Goal: Task Accomplishment & Management: Manage account settings

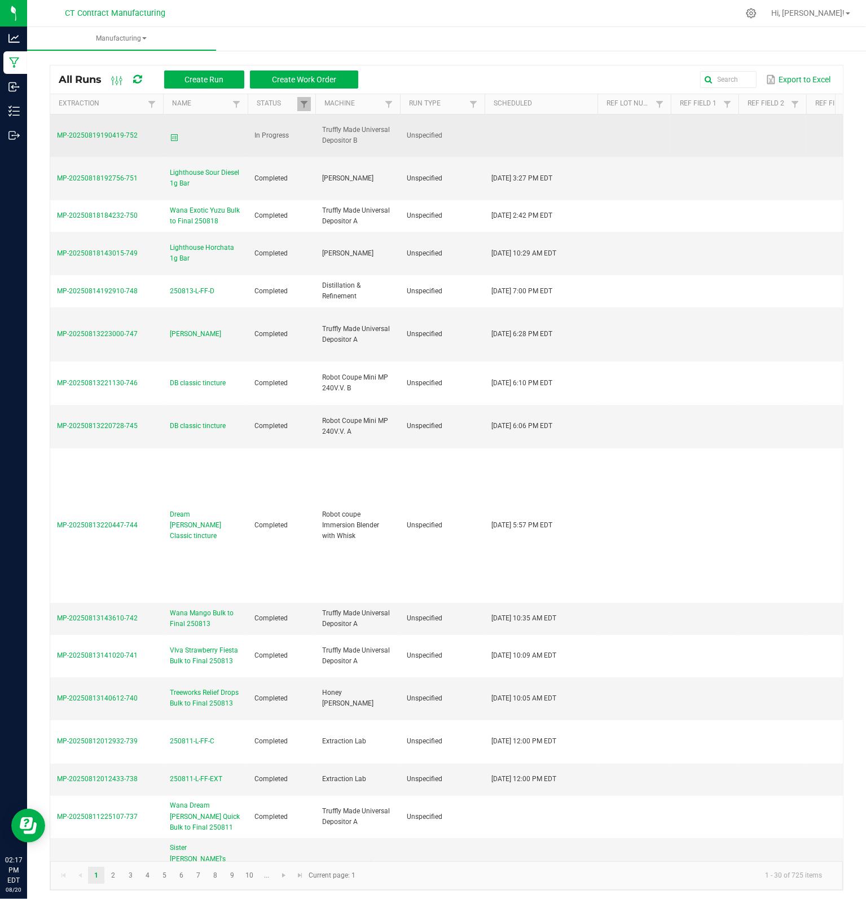
click at [122, 140] on td "MP-20250819190419-752" at bounding box center [106, 135] width 113 height 43
click at [126, 136] on span "MP-20250819190419-752" at bounding box center [97, 135] width 81 height 8
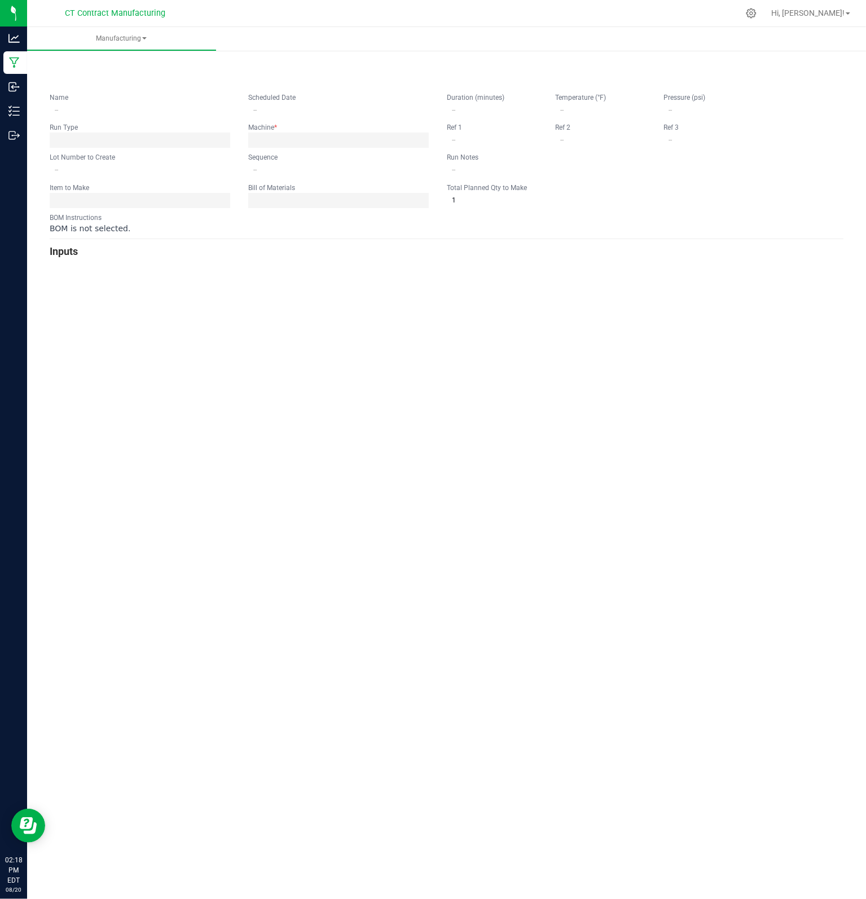
type input "0"
type input "100,000"
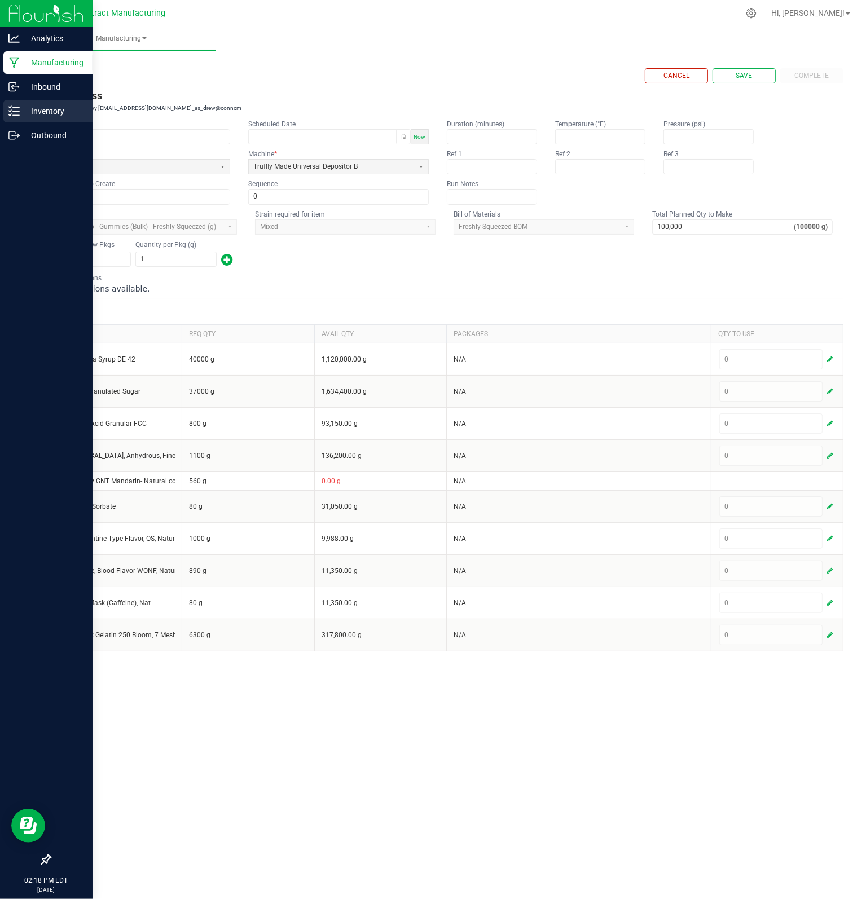
click at [45, 118] on div "Inventory" at bounding box center [47, 111] width 89 height 23
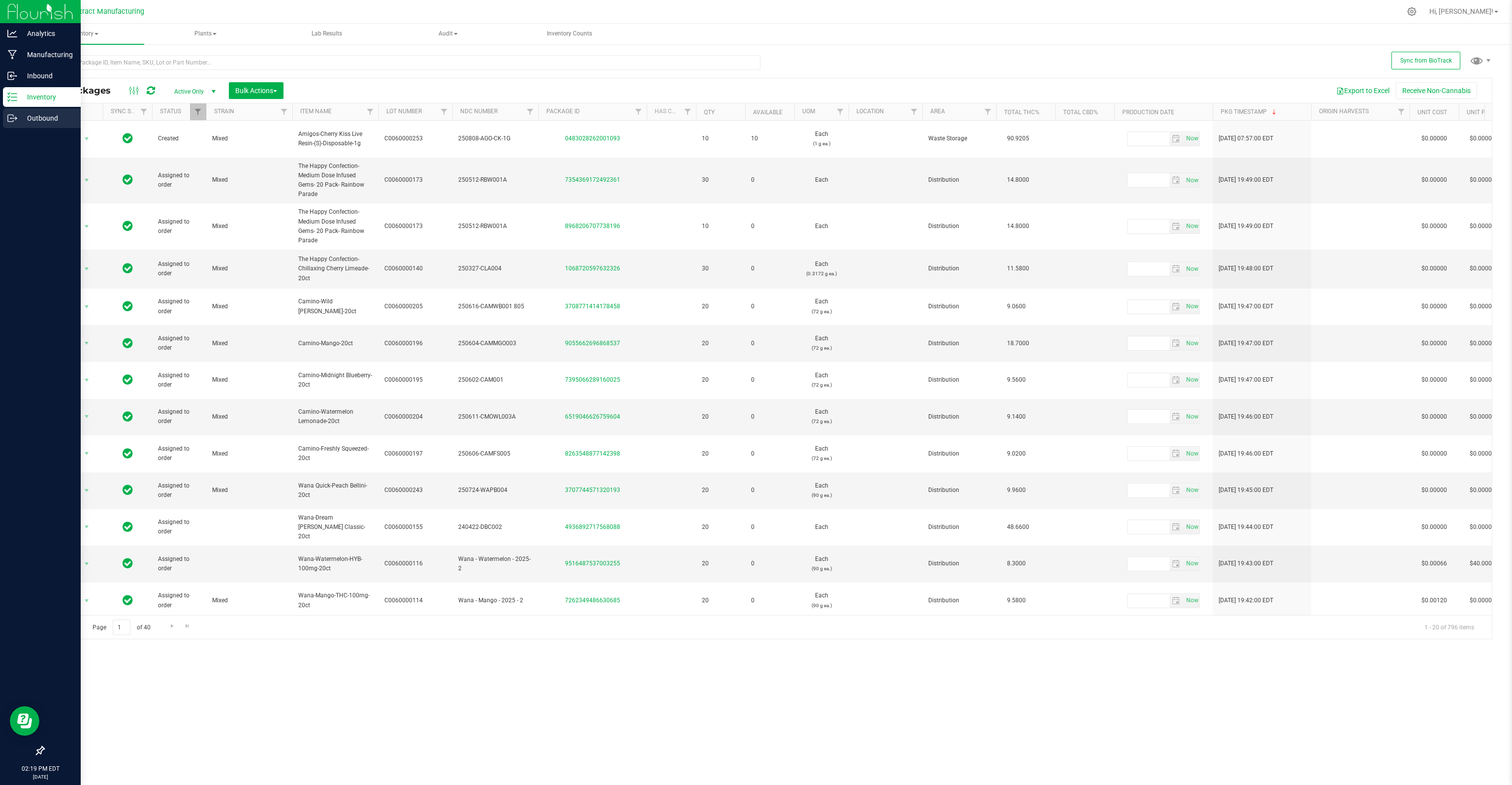
click at [48, 120] on p "Outbound" at bounding box center [47, 119] width 59 height 12
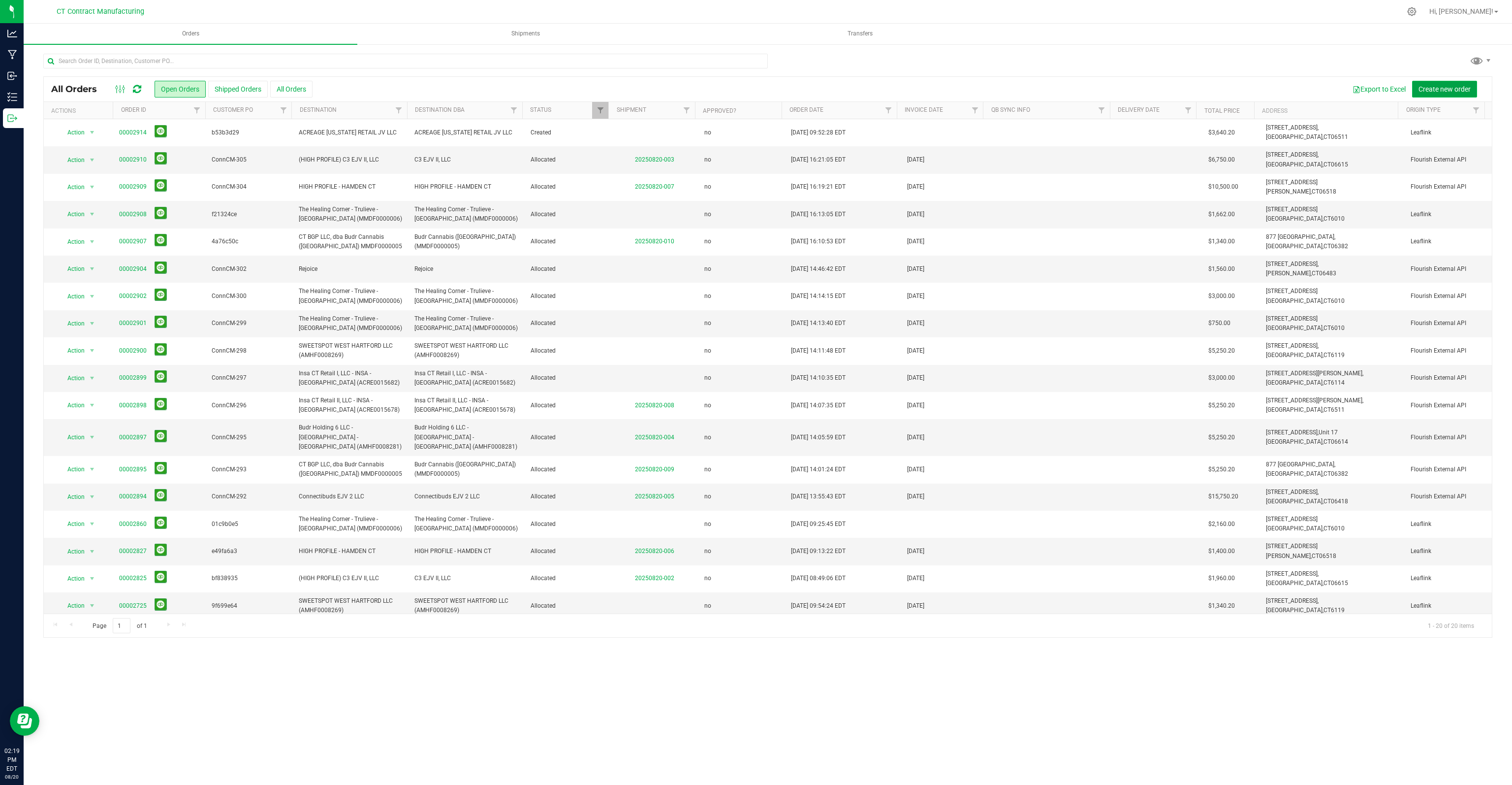
click at [755, 89] on span "Create new order" at bounding box center [1445, 89] width 52 height 8
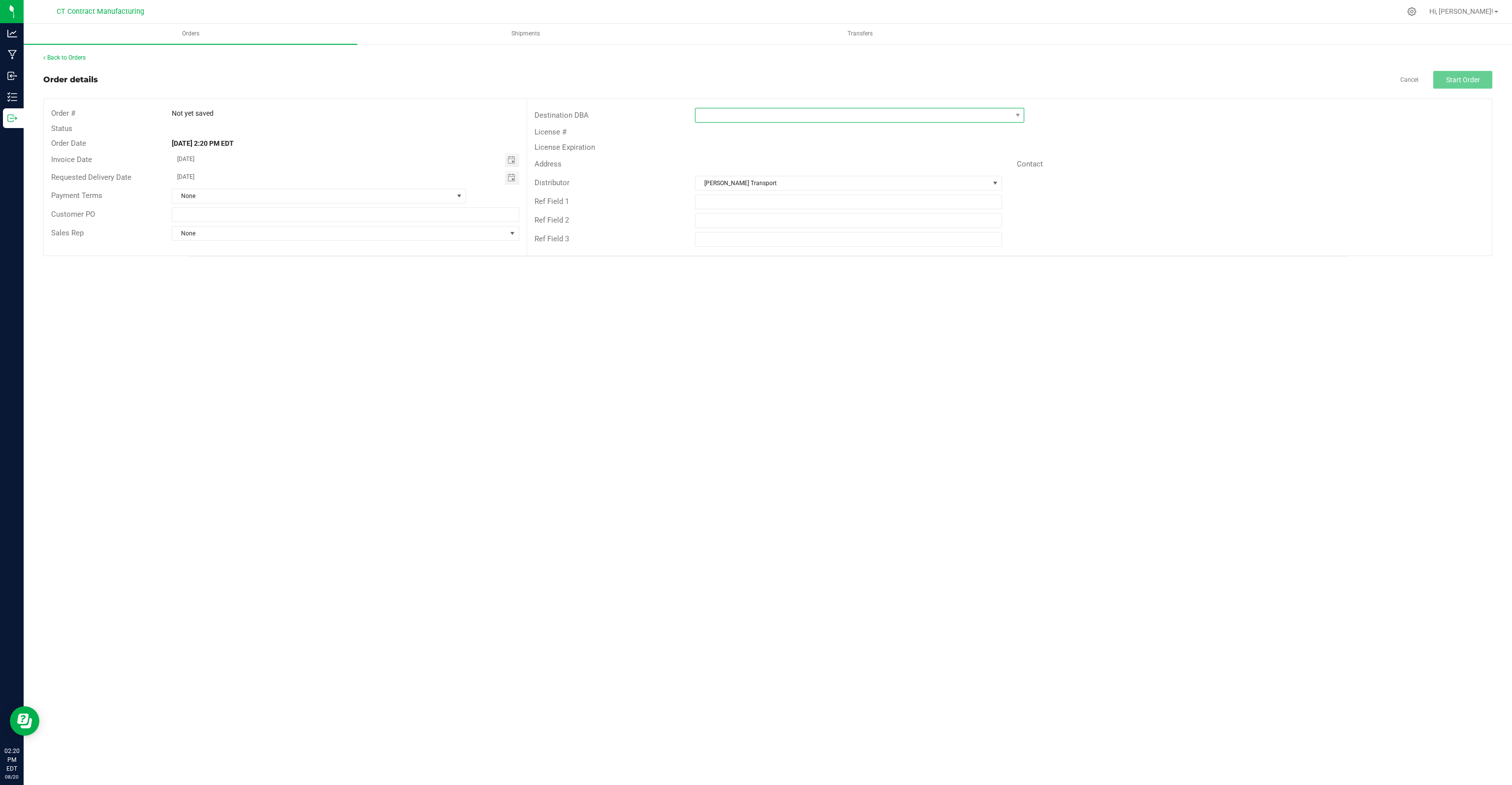
click at [755, 119] on span at bounding box center [854, 115] width 316 height 14
type input "anal"
click at [734, 160] on li "Analytics Labs CT LLC (ACTL0000005)" at bounding box center [860, 156] width 328 height 17
click at [755, 80] on button "Start Order" at bounding box center [1463, 79] width 59 height 17
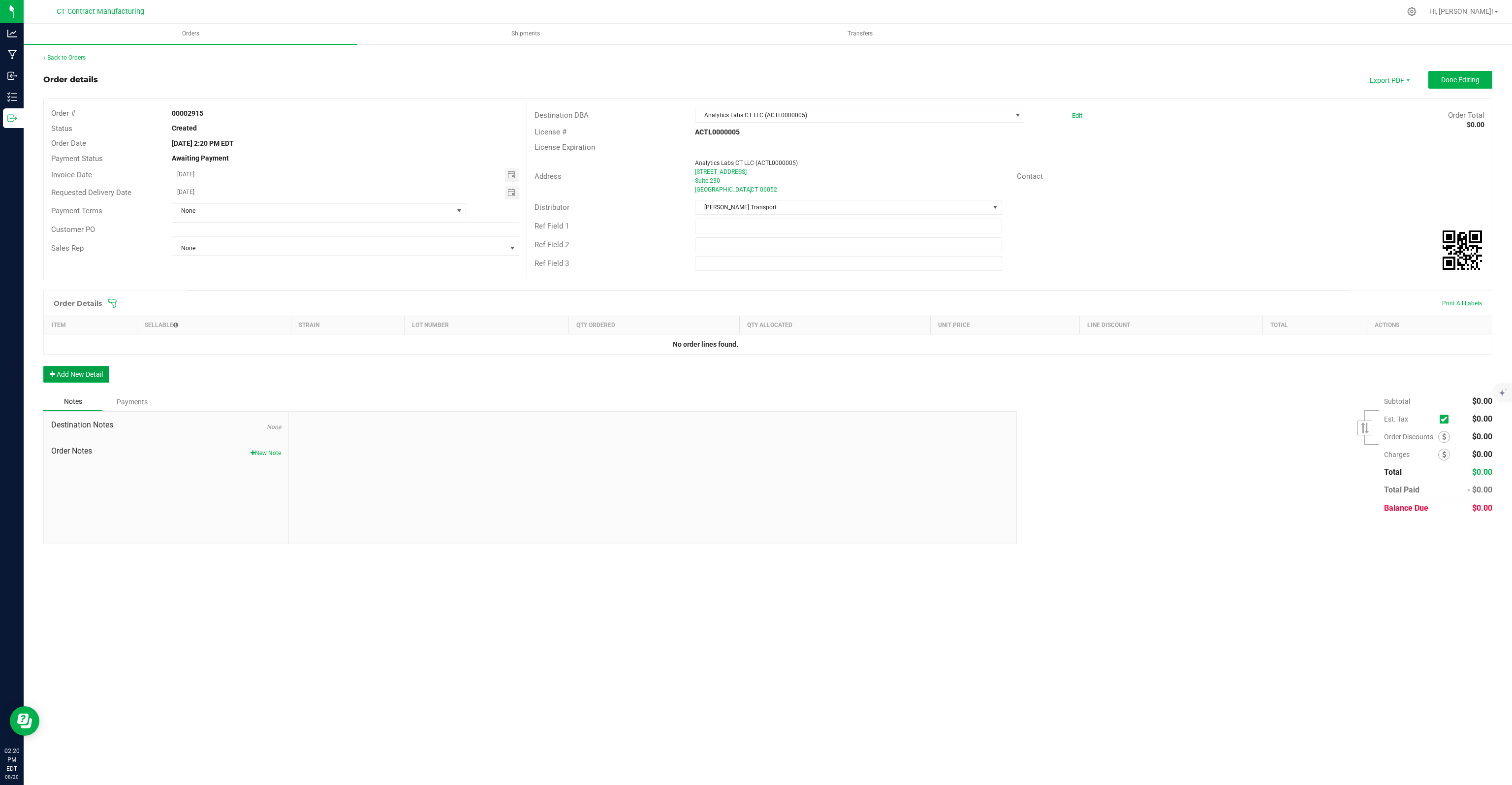
click at [83, 375] on button "Add New Detail" at bounding box center [77, 374] width 66 height 17
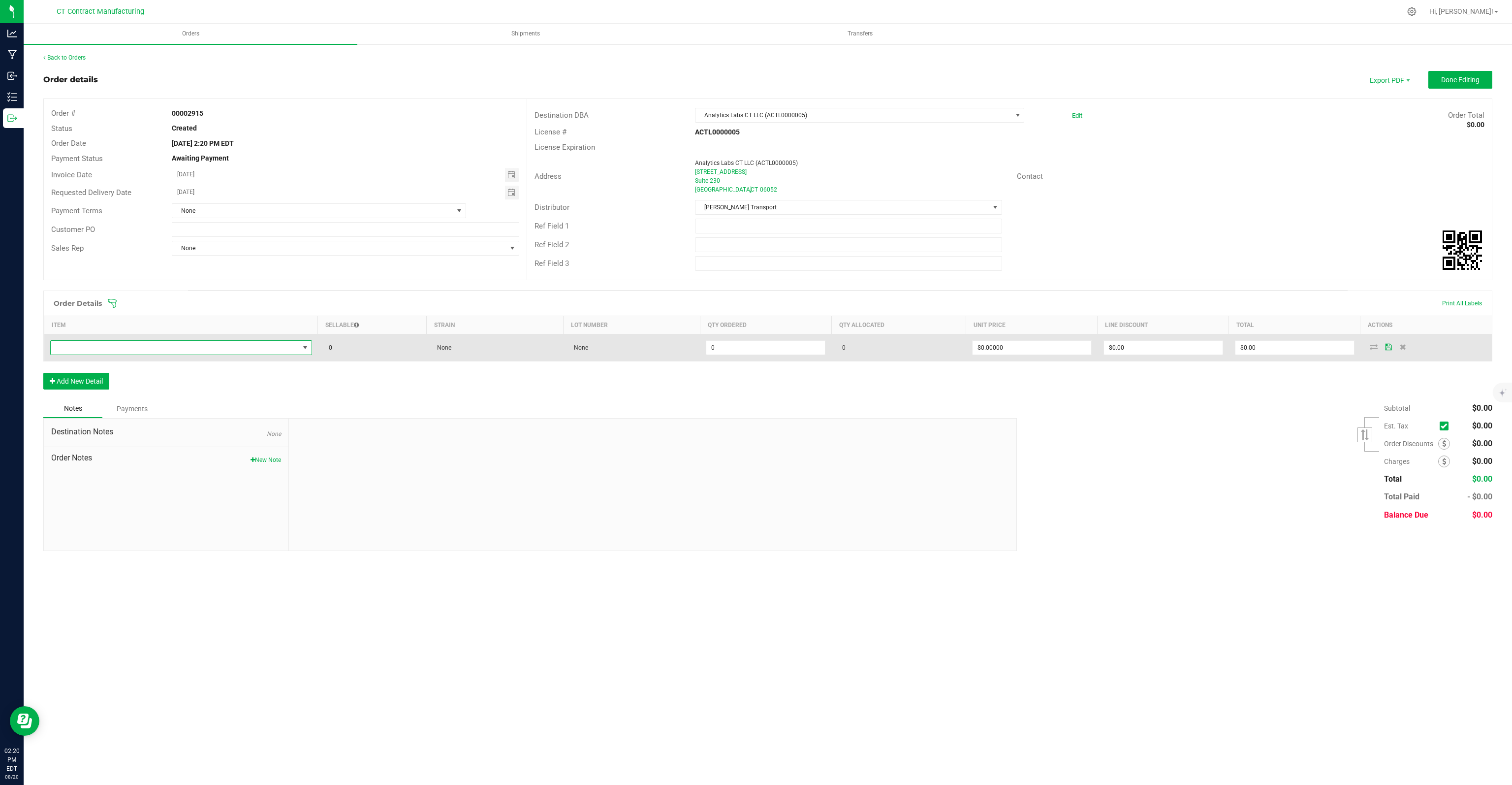
click at [213, 345] on span "NO DATA FOUND" at bounding box center [175, 348] width 249 height 14
type input "lighthou"
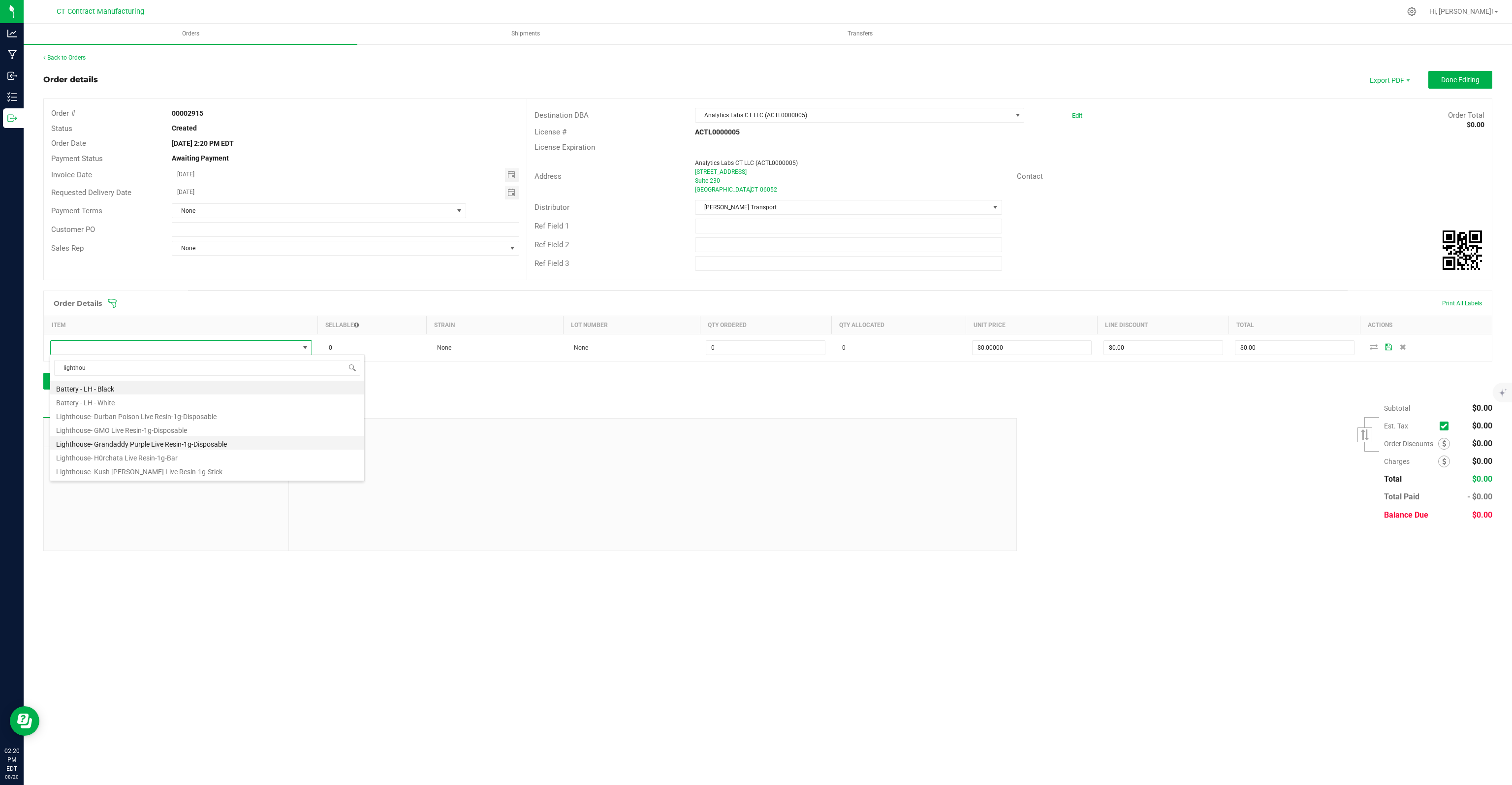
click at [110, 442] on li "Lighthouse- Grandaddy Purple Live Resin-1g-Disposable" at bounding box center [208, 443] width 314 height 14
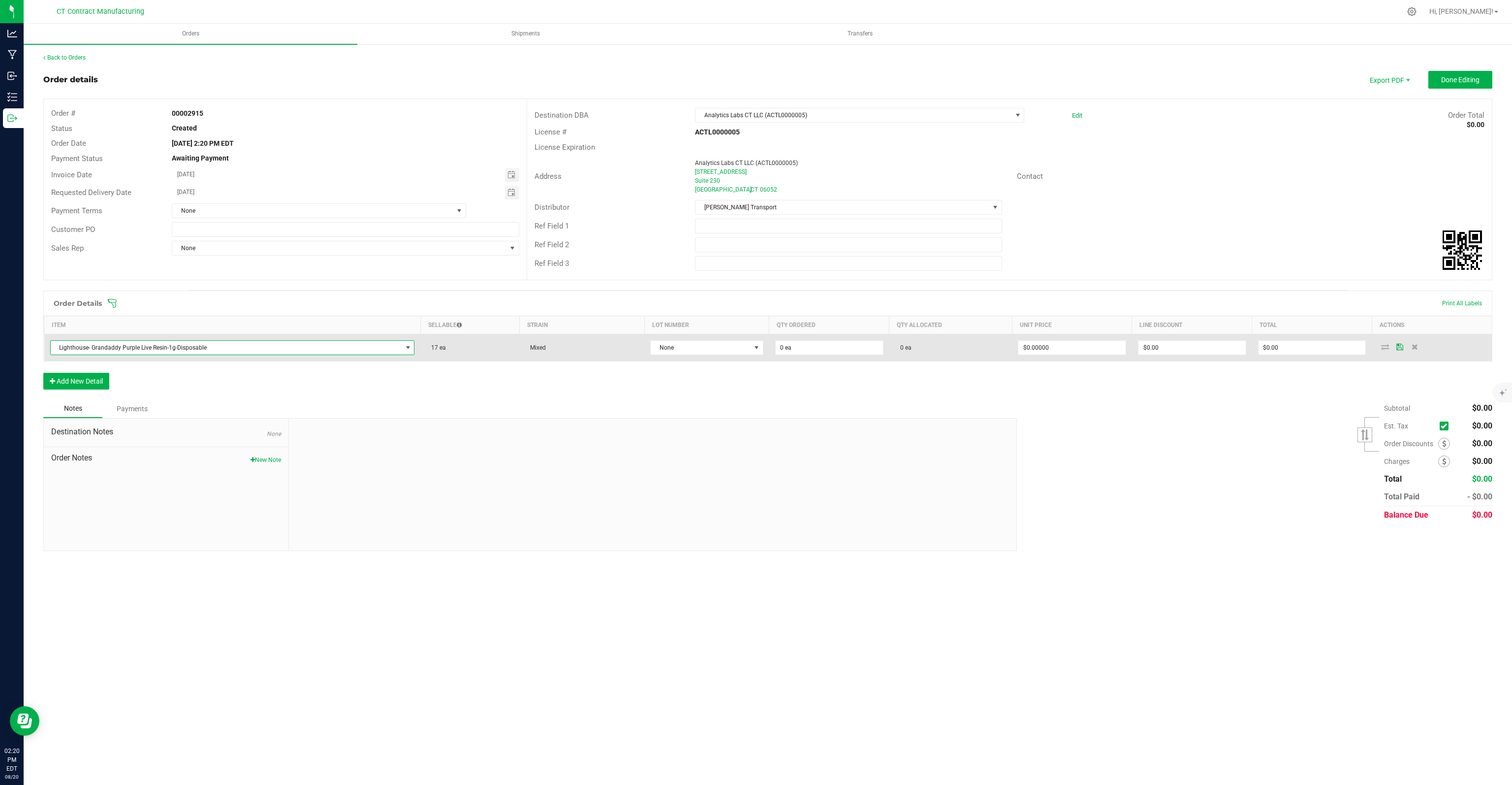
click at [683, 355] on td "None" at bounding box center [706, 348] width 125 height 27
click at [686, 348] on span "None" at bounding box center [701, 348] width 100 height 14
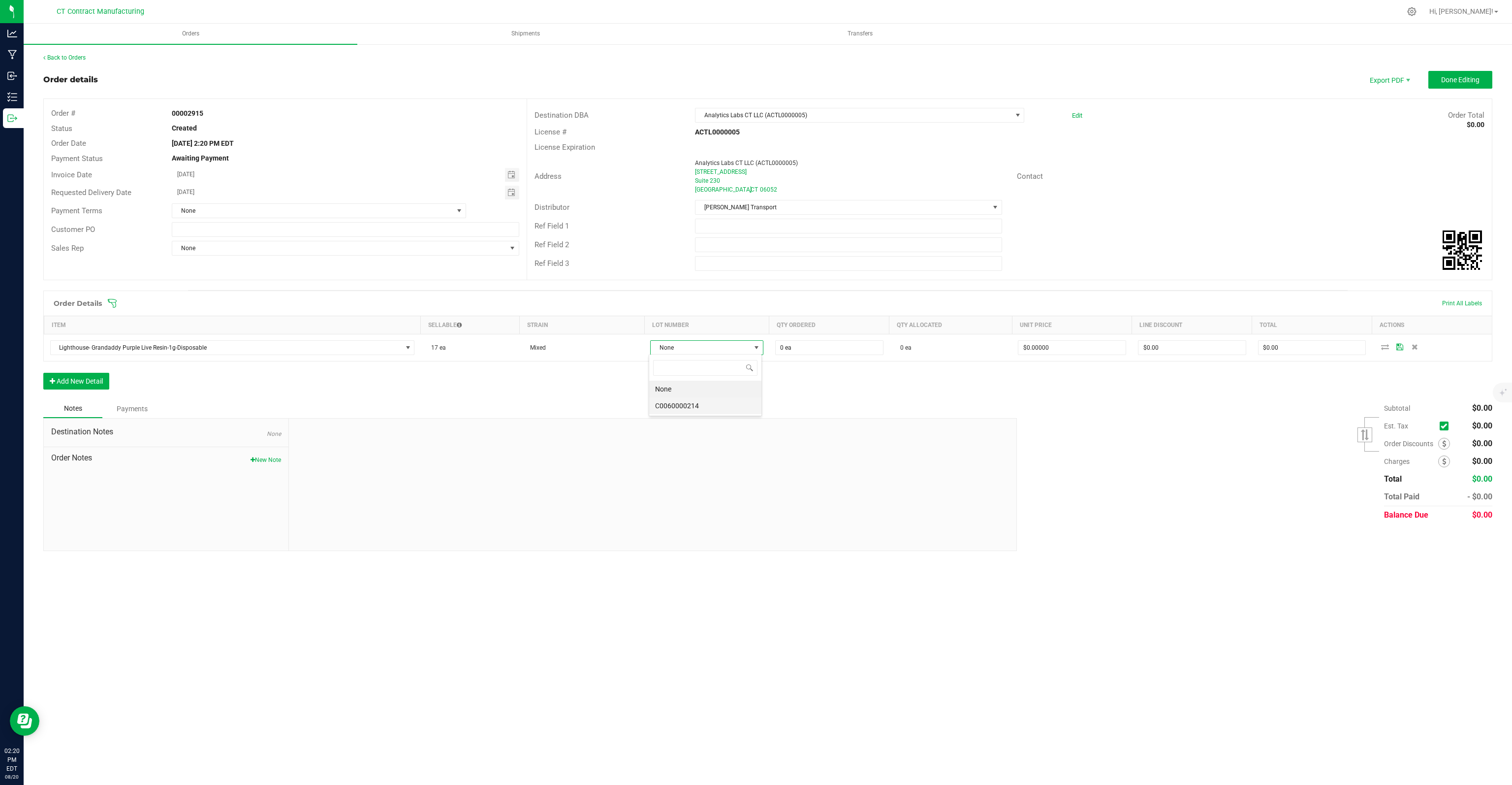
click at [689, 400] on li "C0060000214" at bounding box center [705, 405] width 113 height 17
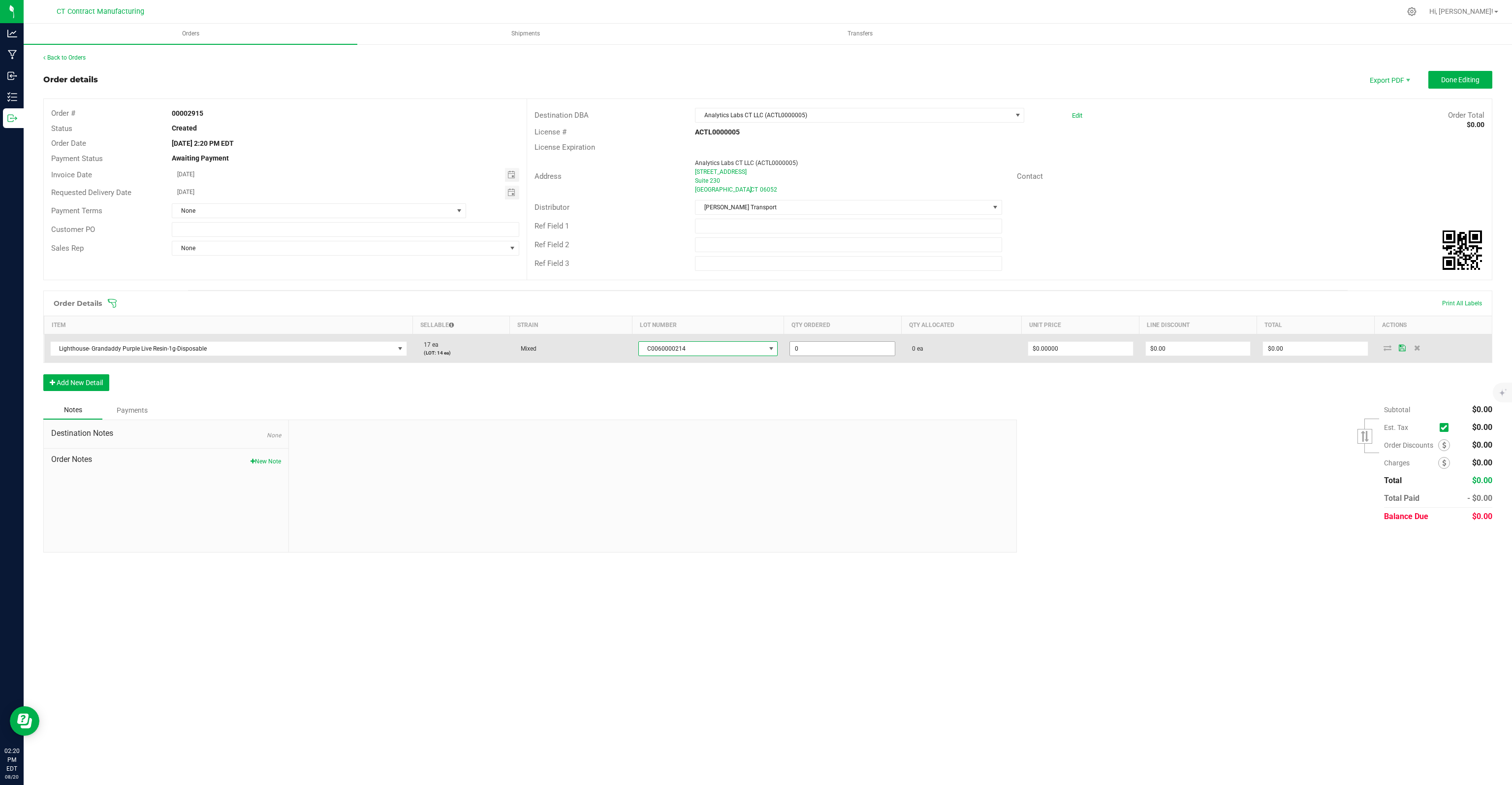
click at [755, 343] on input "0" at bounding box center [842, 348] width 105 height 14
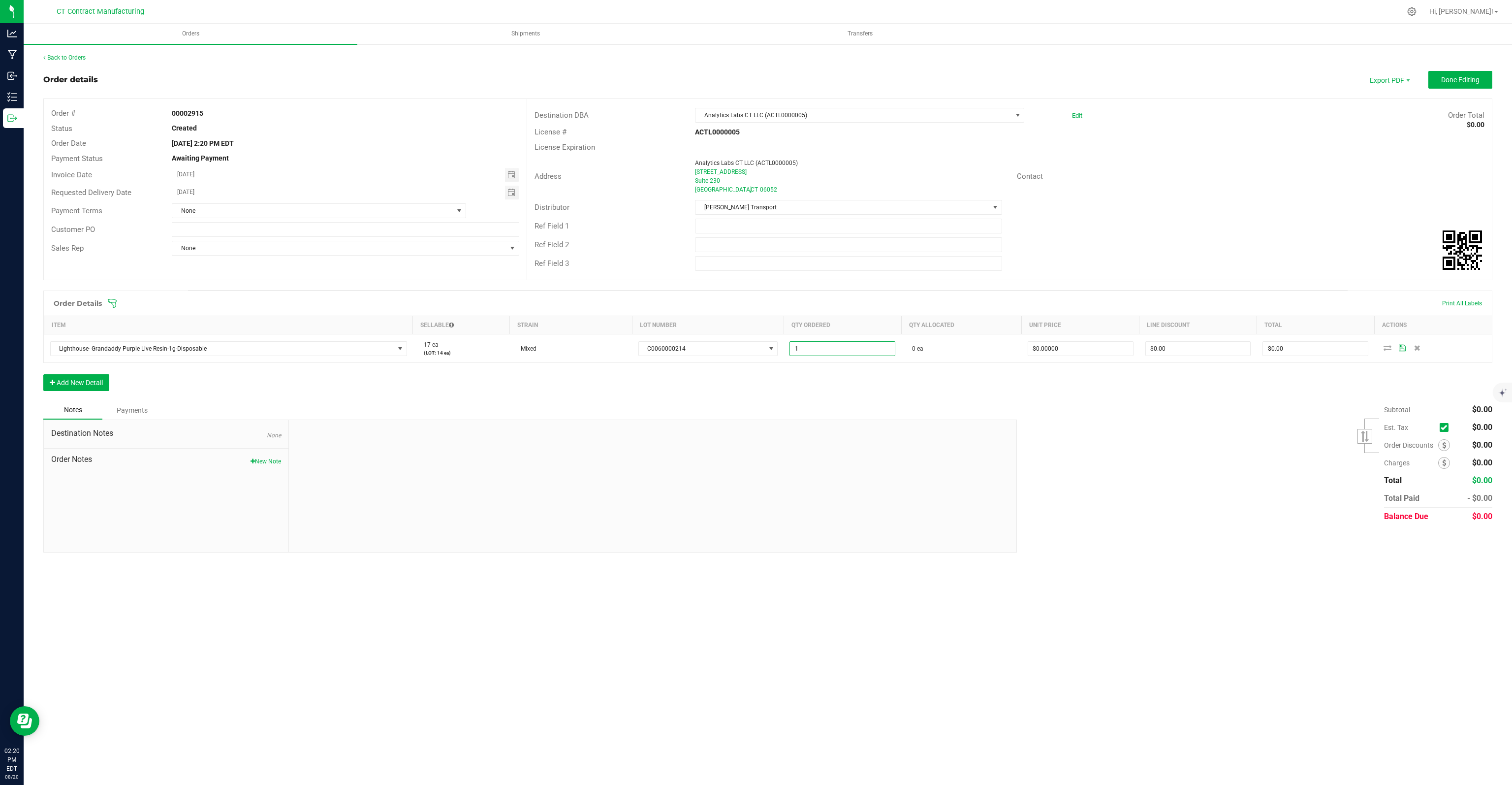
type input "1 ea"
click at [755, 389] on div "Order Details Print All Labels Item Sellable Strain Lot Number Qty Ordered Qty …" at bounding box center [768, 346] width 1449 height 110
click at [755, 78] on span "Done Editing" at bounding box center [1460, 79] width 38 height 8
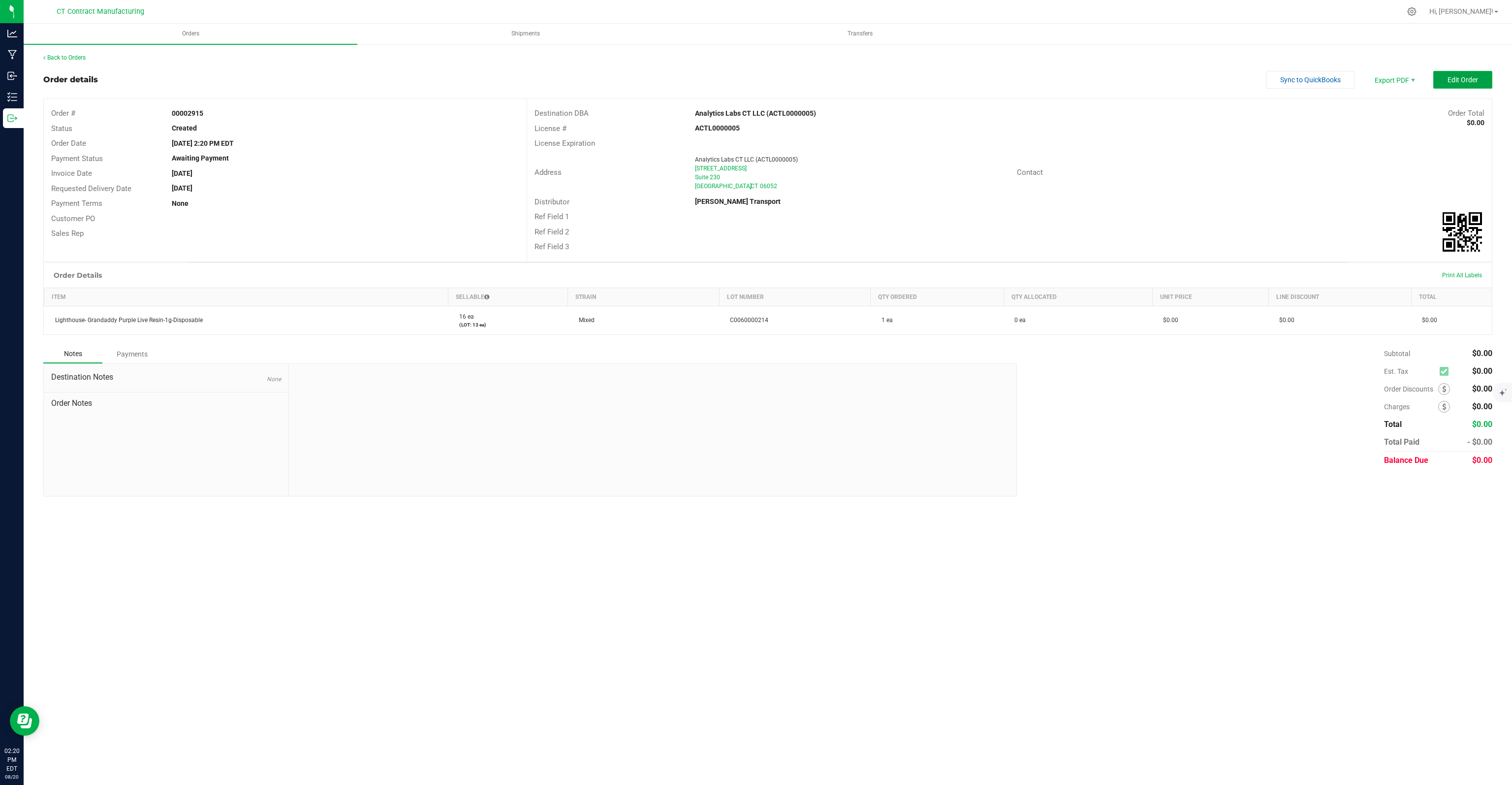
click at [755, 87] on button "Edit Order" at bounding box center [1463, 79] width 59 height 17
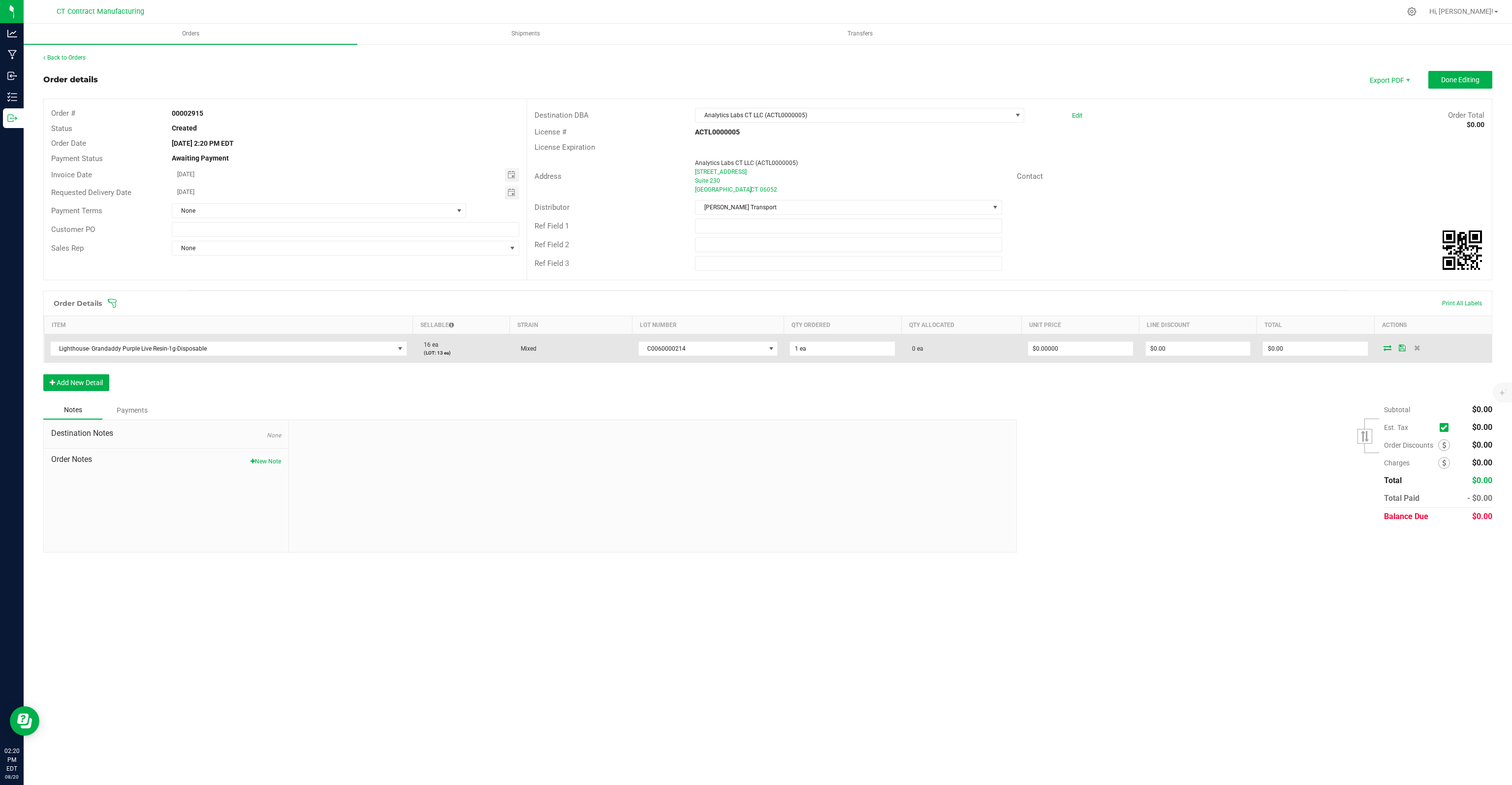
click at [755, 348] on icon at bounding box center [1387, 348] width 8 height 6
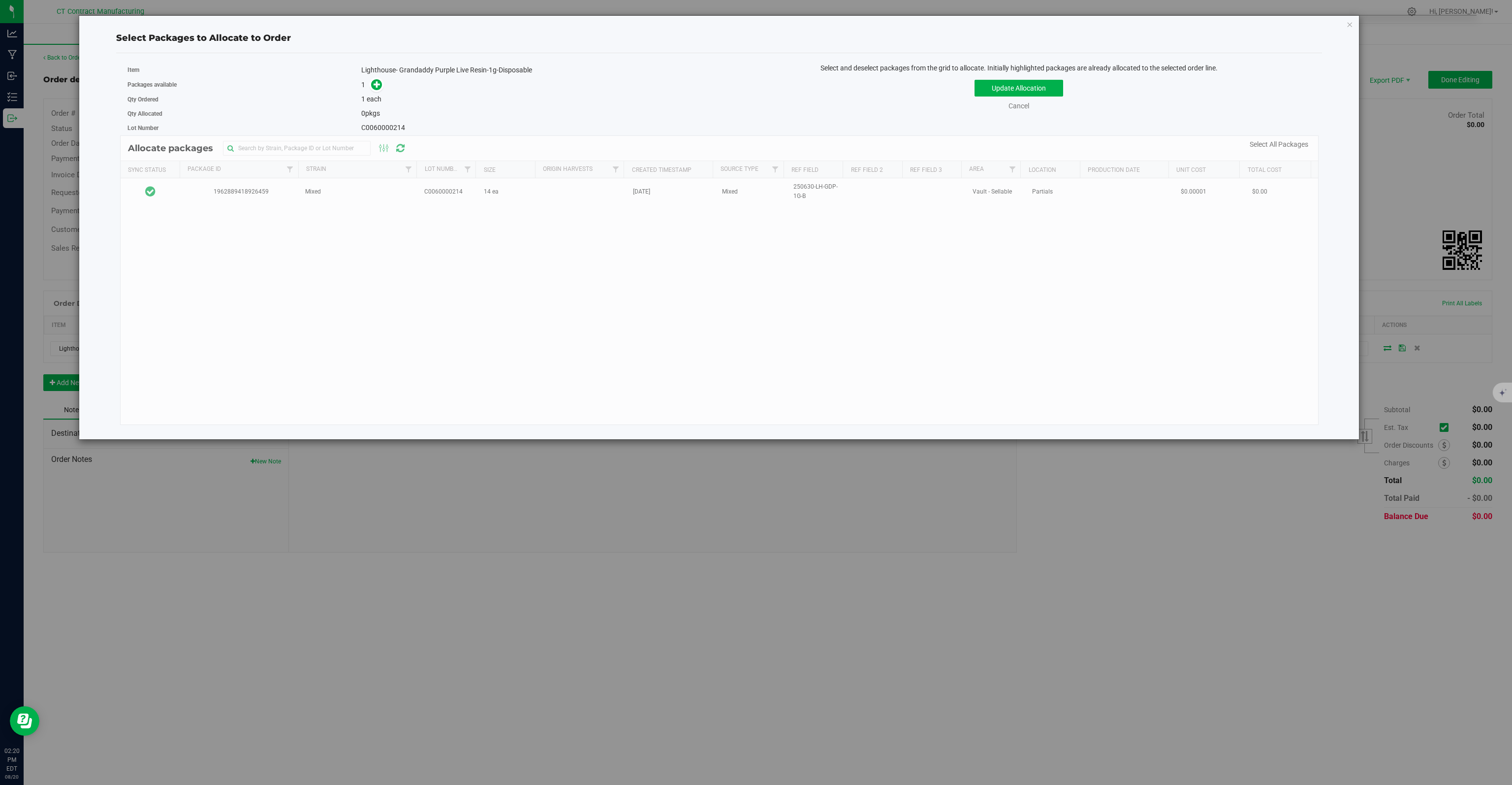
click at [244, 195] on div "Allocate packages Sync Status Package Id Strain Lot Number Size Origin Harvests…" at bounding box center [719, 280] width 1199 height 290
click at [258, 182] on div "Allocate packages Sync Status Package Id Strain Lot Number Size Origin Harvests…" at bounding box center [719, 280] width 1199 height 290
click at [376, 86] on icon at bounding box center [377, 83] width 8 height 8
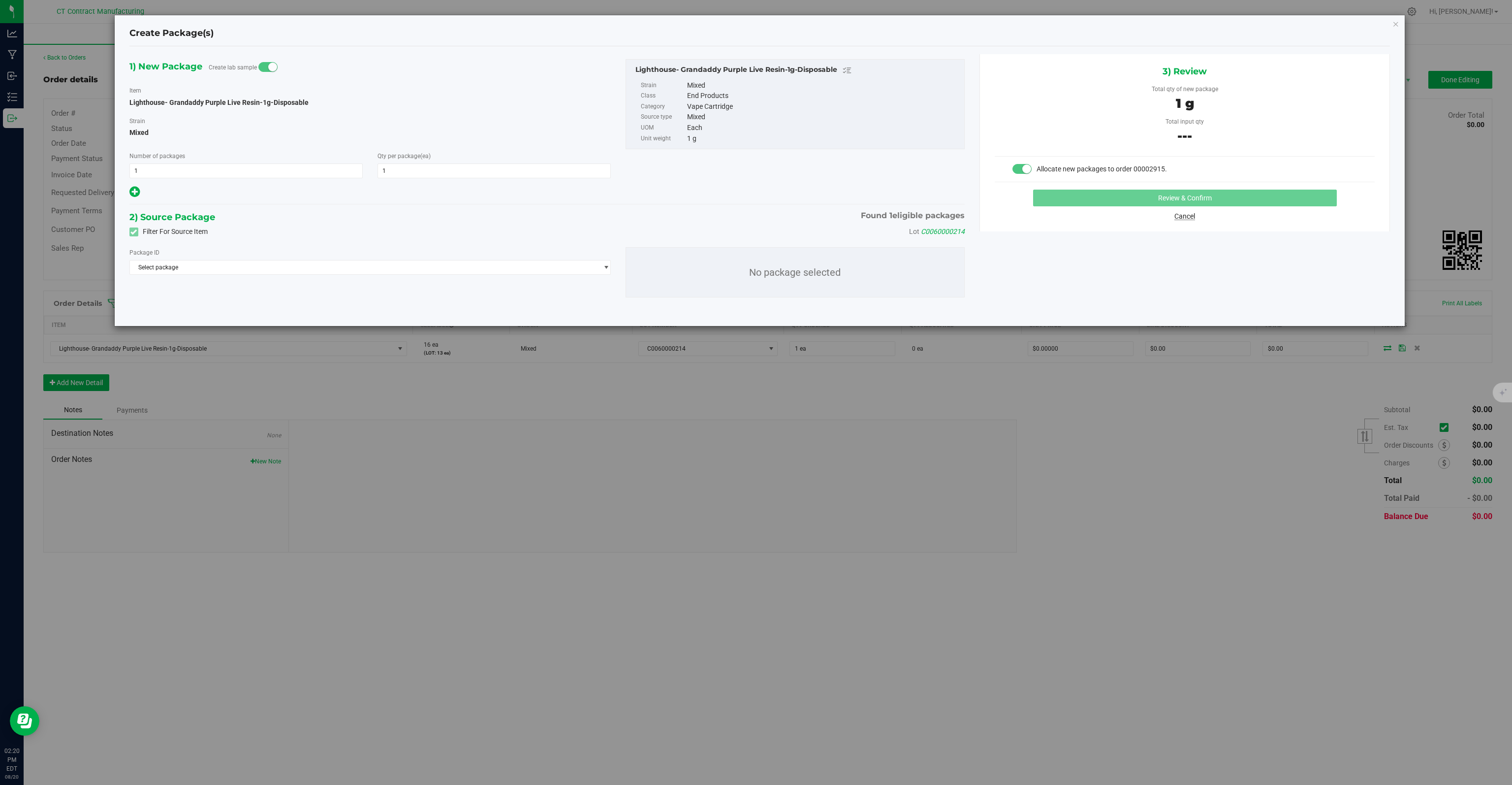
click at [755, 219] on link "Cancel" at bounding box center [1186, 216] width 21 height 8
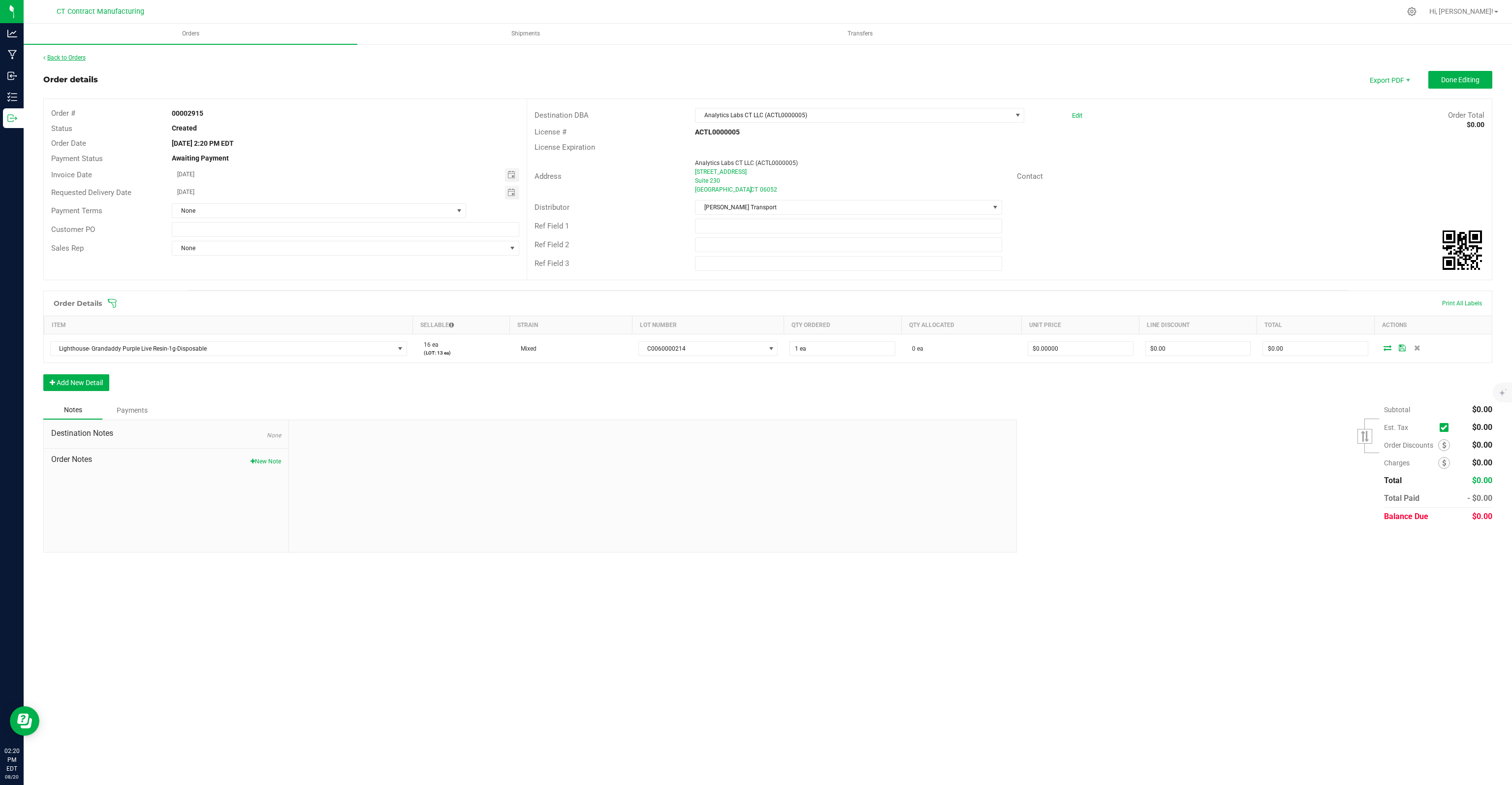
click at [72, 59] on link "Back to Orders" at bounding box center [65, 58] width 42 height 7
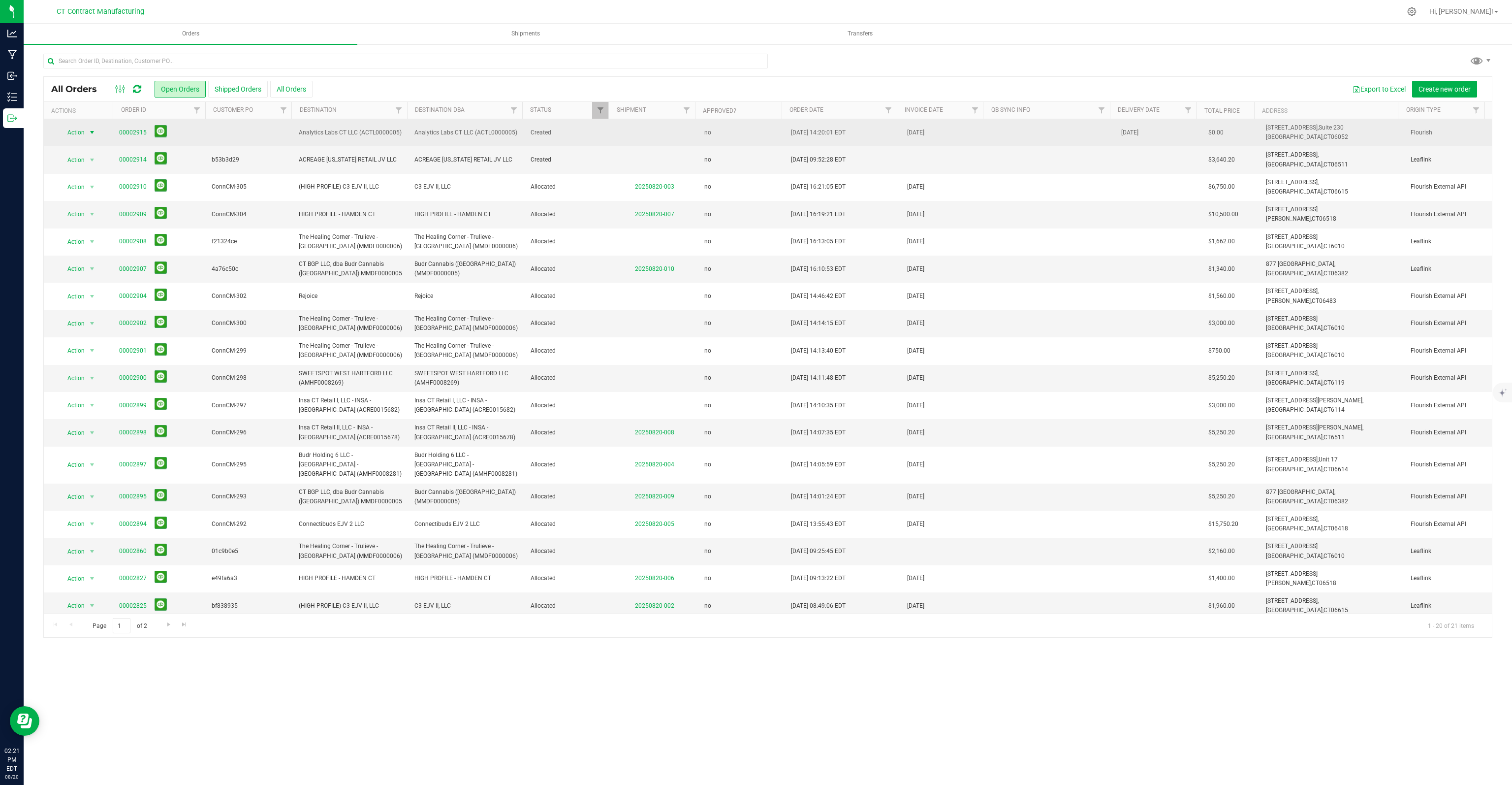
click at [92, 130] on span "select" at bounding box center [92, 132] width 8 height 8
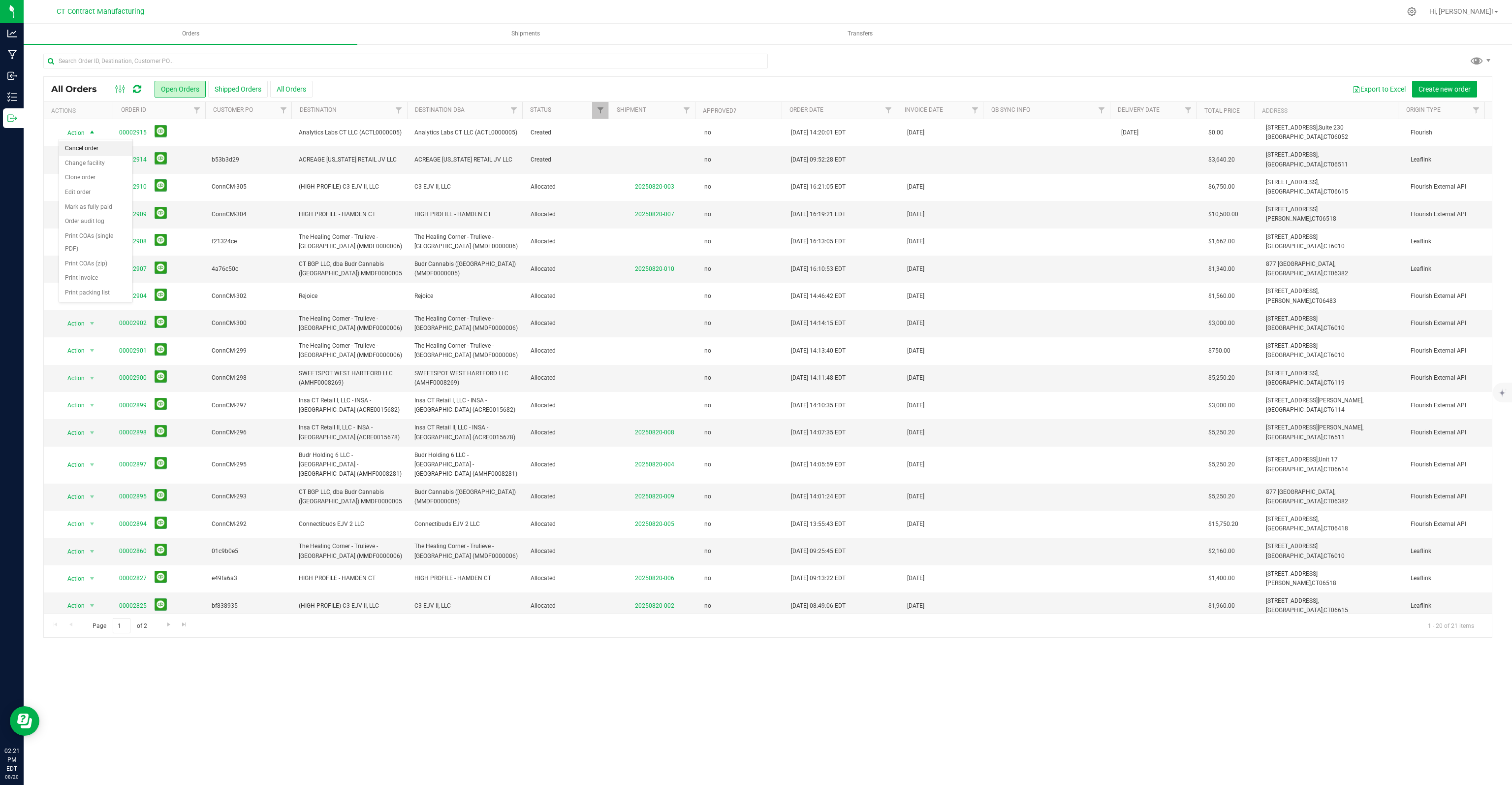
click at [93, 151] on li "Cancel order" at bounding box center [96, 148] width 73 height 15
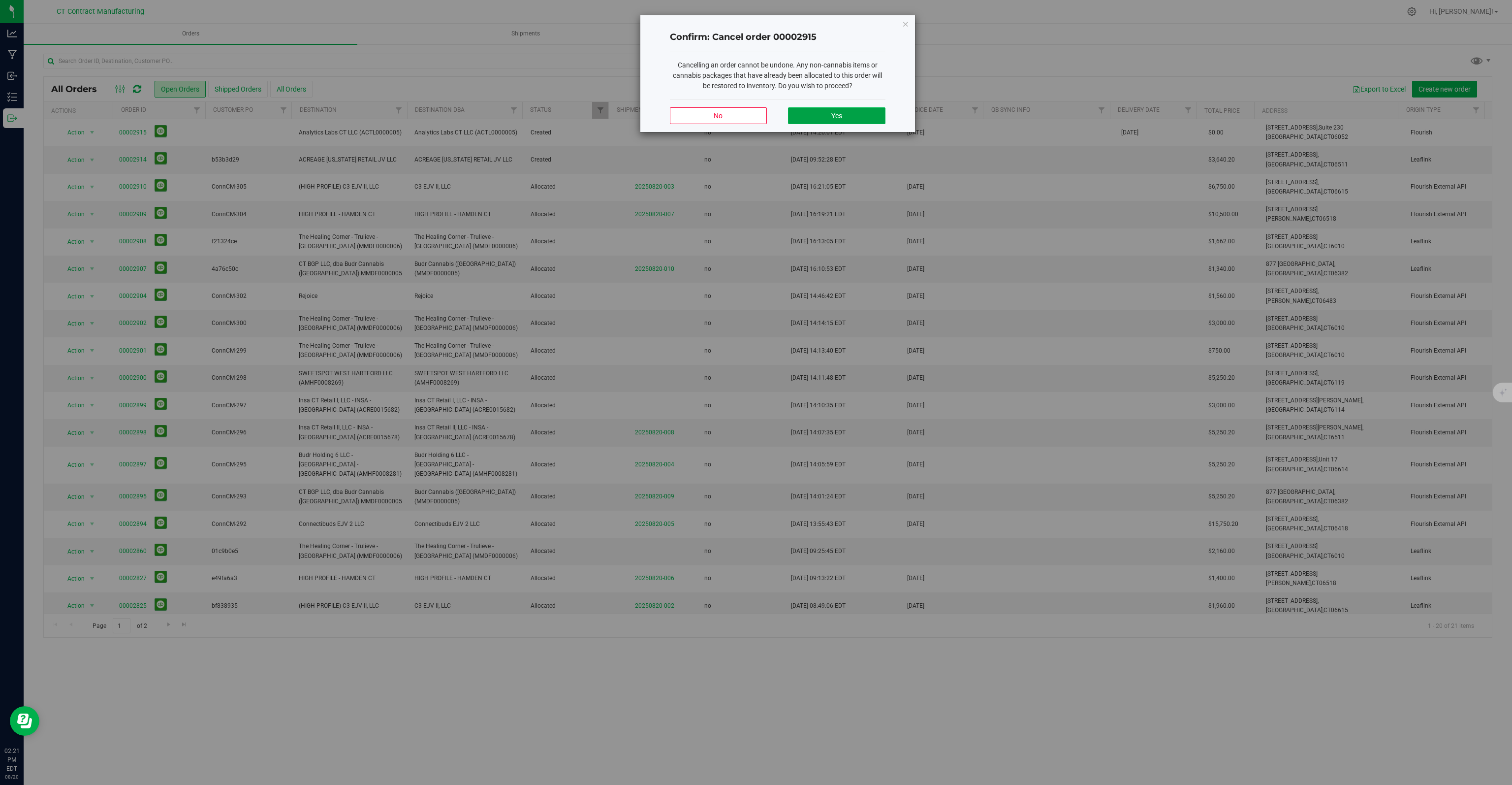
click at [755, 113] on button "Yes" at bounding box center [836, 115] width 97 height 17
